Goal: Navigation & Orientation: Find specific page/section

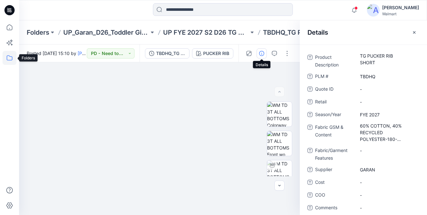
click at [11, 57] on icon at bounding box center [10, 57] width 6 height 5
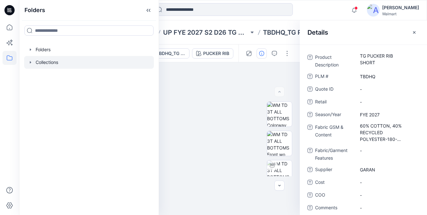
click at [51, 63] on div at bounding box center [89, 62] width 130 height 13
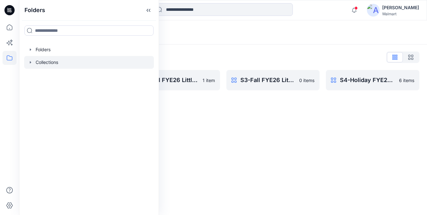
click at [31, 63] on icon "button" at bounding box center [30, 62] width 5 height 5
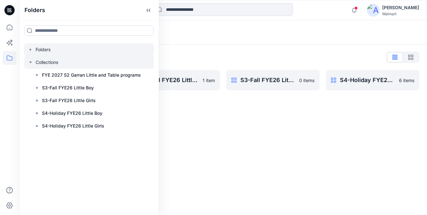
click at [31, 49] on icon "button" at bounding box center [30, 49] width 5 height 5
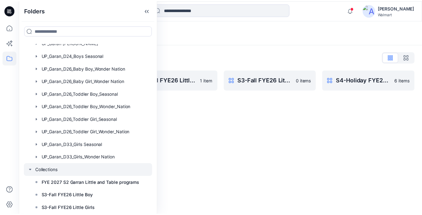
scroll to position [197, 0]
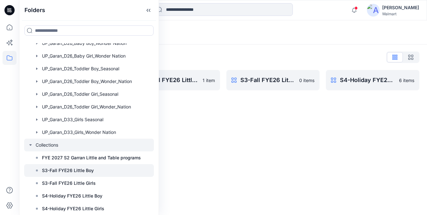
click at [79, 171] on p "S3-Fall FYE26 Little Boy" at bounding box center [68, 170] width 52 height 8
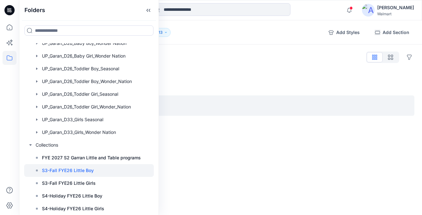
click at [299, 158] on div at bounding box center [270, 188] width 92 height 138
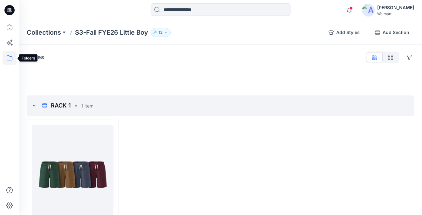
click at [11, 58] on icon at bounding box center [10, 58] width 14 height 14
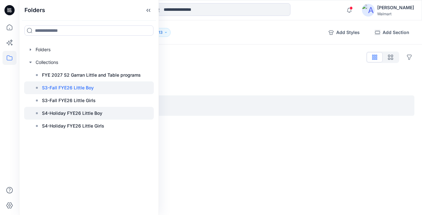
click at [78, 113] on p "S4-Holiday FYE26 Little Boy" at bounding box center [72, 113] width 60 height 8
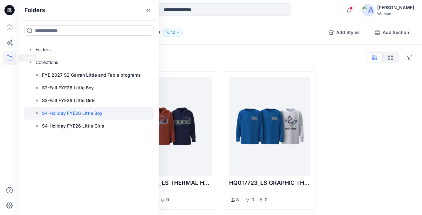
click at [11, 57] on icon at bounding box center [10, 58] width 14 height 14
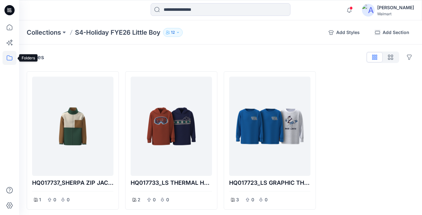
click at [13, 57] on icon at bounding box center [10, 58] width 14 height 14
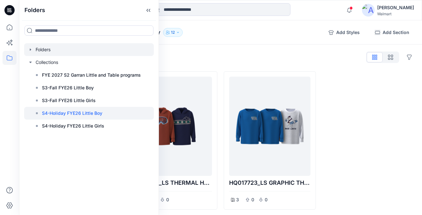
click at [38, 49] on div at bounding box center [89, 49] width 130 height 13
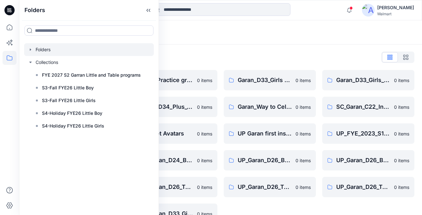
click at [251, 205] on div "Garan_D33_Girls Seasonal 0 items Garan_Way to Celebrate-All Departments 0 items…" at bounding box center [270, 147] width 92 height 154
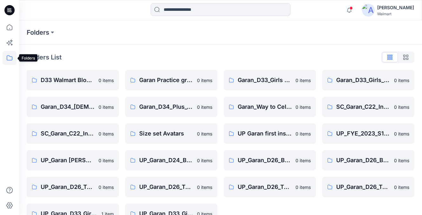
click at [10, 56] on icon at bounding box center [10, 58] width 14 height 14
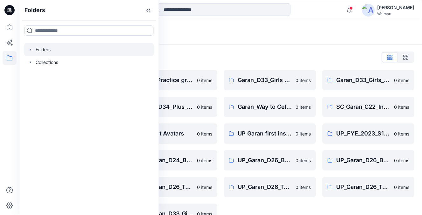
click at [42, 51] on div at bounding box center [89, 49] width 130 height 13
click at [31, 48] on icon "button" at bounding box center [30, 49] width 5 height 5
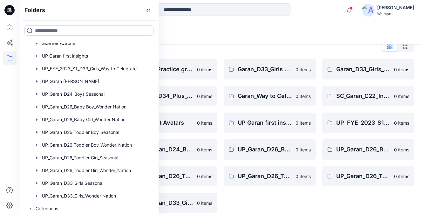
scroll to position [17, 0]
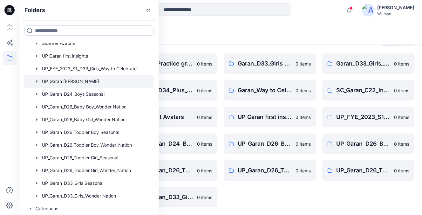
click at [73, 83] on div at bounding box center [89, 81] width 130 height 13
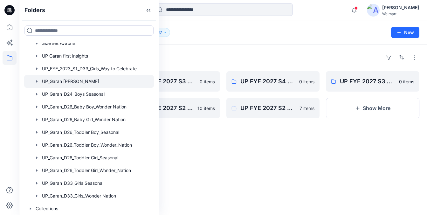
click at [279, 172] on div "Folders UP FYE 2027 S4 D33 Girls [PERSON_NAME] 0 items UP FYE 2027 S1 D33 Girls…" at bounding box center [222, 129] width 407 height 170
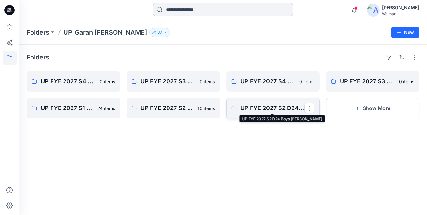
click at [263, 111] on p "UP FYE 2027 S2 D24 Boys [PERSON_NAME]" at bounding box center [272, 108] width 64 height 9
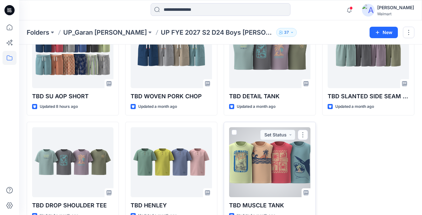
scroll to position [53, 0]
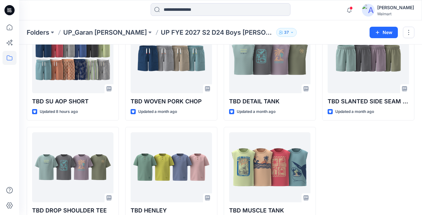
click at [360, 180] on div "TBD SLANTED SIDE SEAM SHORTS Updated a month ago" at bounding box center [368, 123] width 92 height 211
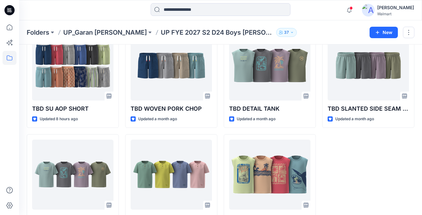
scroll to position [47, 0]
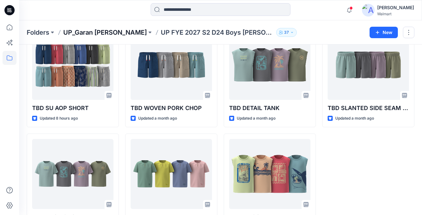
click at [108, 30] on p "UP_Garan [PERSON_NAME]" at bounding box center [105, 32] width 84 height 9
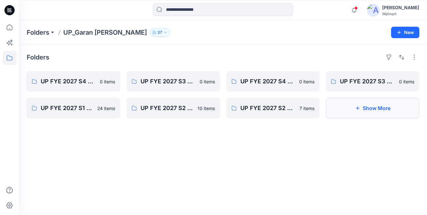
click at [377, 113] on button "Show More" at bounding box center [372, 108] width 93 height 20
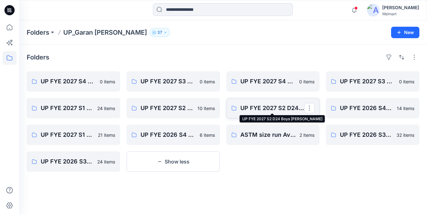
click at [262, 111] on p "UP FYE 2027 S2 D24 Boys [PERSON_NAME]" at bounding box center [272, 108] width 64 height 9
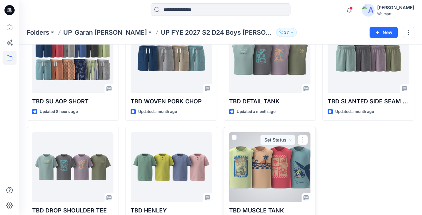
scroll to position [46, 0]
